Goal: Information Seeking & Learning: Learn about a topic

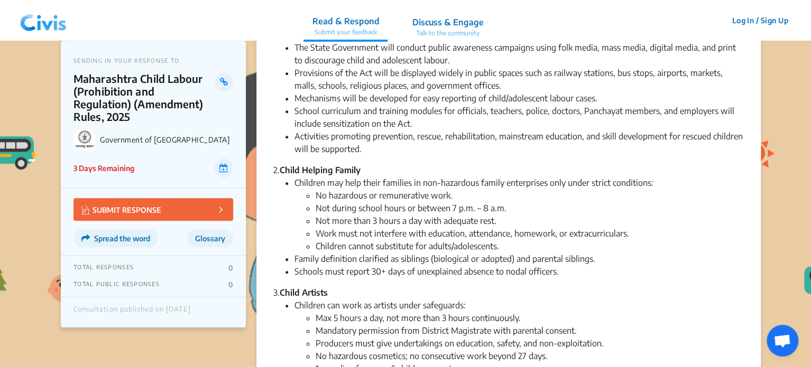
scroll to position [255, 0]
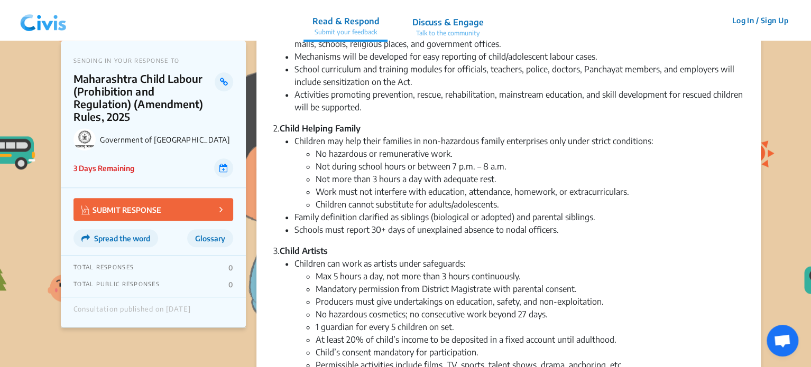
click at [569, 221] on li "Family definition clarified as siblings (biological or adopted) and parental si…" at bounding box center [518, 217] width 449 height 13
click at [569, 231] on li "Schools must report 30+ days of unexplained absence to nodal officers." at bounding box center [518, 230] width 449 height 13
click at [553, 230] on li "Schools must report 30+ days of unexplained absence to nodal officers." at bounding box center [518, 230] width 449 height 13
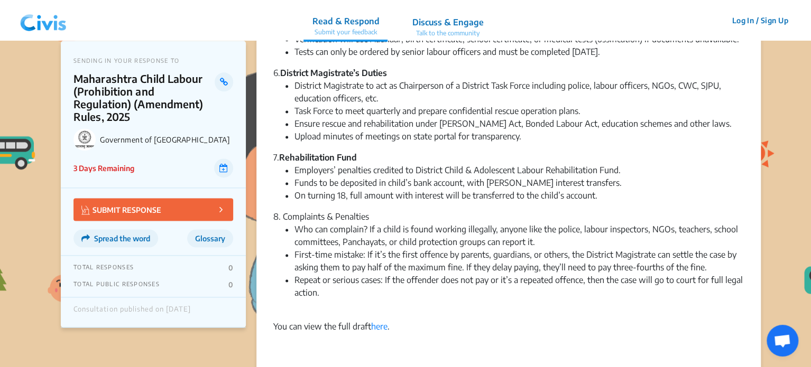
scroll to position [662, 0]
click at [383, 322] on link "here" at bounding box center [379, 326] width 16 height 11
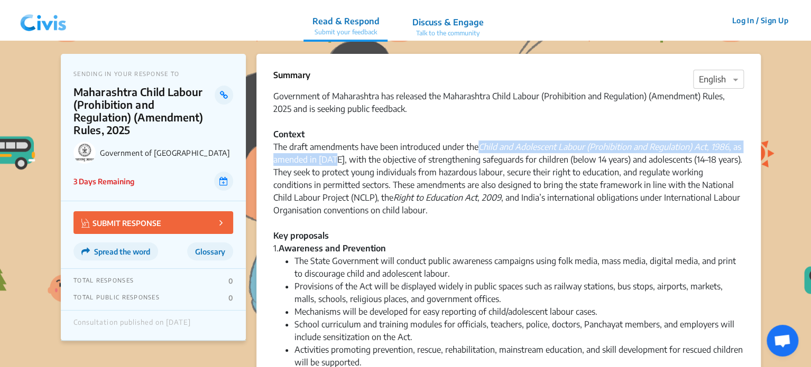
drag, startPoint x: 479, startPoint y: 146, endPoint x: 336, endPoint y: 162, distance: 144.1
click at [336, 162] on div "Government of Maharashtra has released the Maharashtra Child Labour (Prohibitio…" at bounding box center [508, 172] width 470 height 165
copy div "Child and Adolescent Labour (Prohibition and Regulation) Act, 1986 , as amended…"
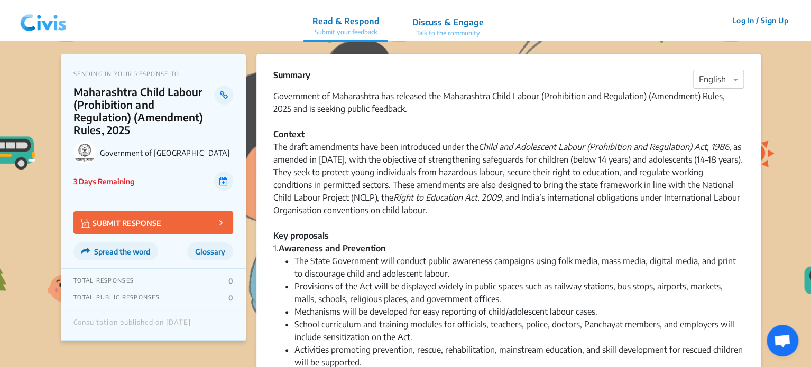
click at [511, 196] on div "Government of Maharashtra has released the Maharashtra Child Labour (Prohibitio…" at bounding box center [508, 172] width 470 height 165
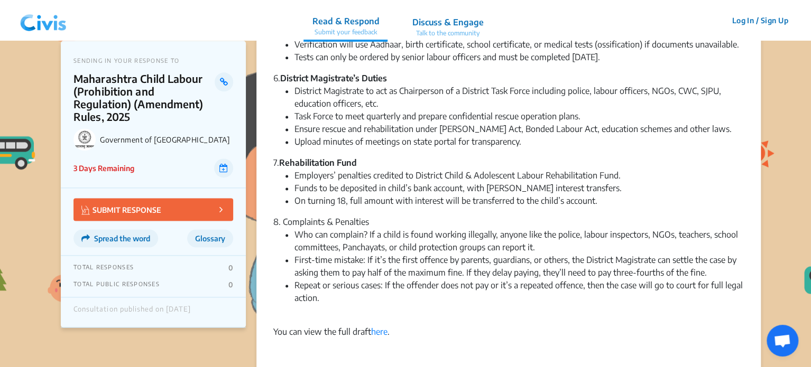
scroll to position [653, 0]
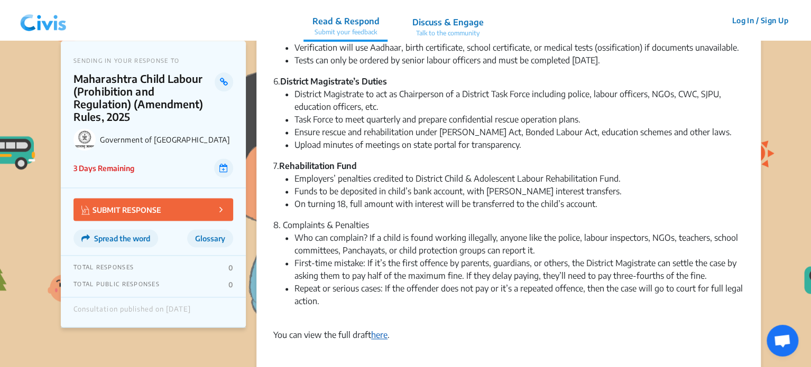
click at [374, 337] on link "here" at bounding box center [379, 335] width 16 height 11
